Goal: Transaction & Acquisition: Purchase product/service

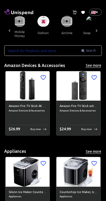
scroll to position [0, 700]
click at [79, 27] on button "swap crypto" at bounding box center [92, 33] width 27 height 13
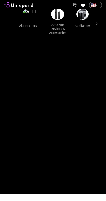
click at [96, 32] on div at bounding box center [97, 30] width 11 height 29
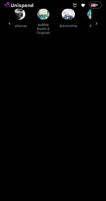
scroll to position [0, 62]
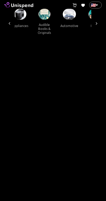
click at [64, 16] on img at bounding box center [69, 14] width 13 height 11
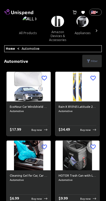
click at [77, 25] on img at bounding box center [83, 21] width 12 height 11
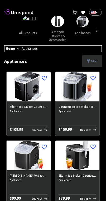
click at [32, 20] on img at bounding box center [29, 21] width 15 height 11
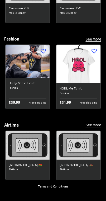
scroll to position [2420, 0]
